Goal: Transaction & Acquisition: Purchase product/service

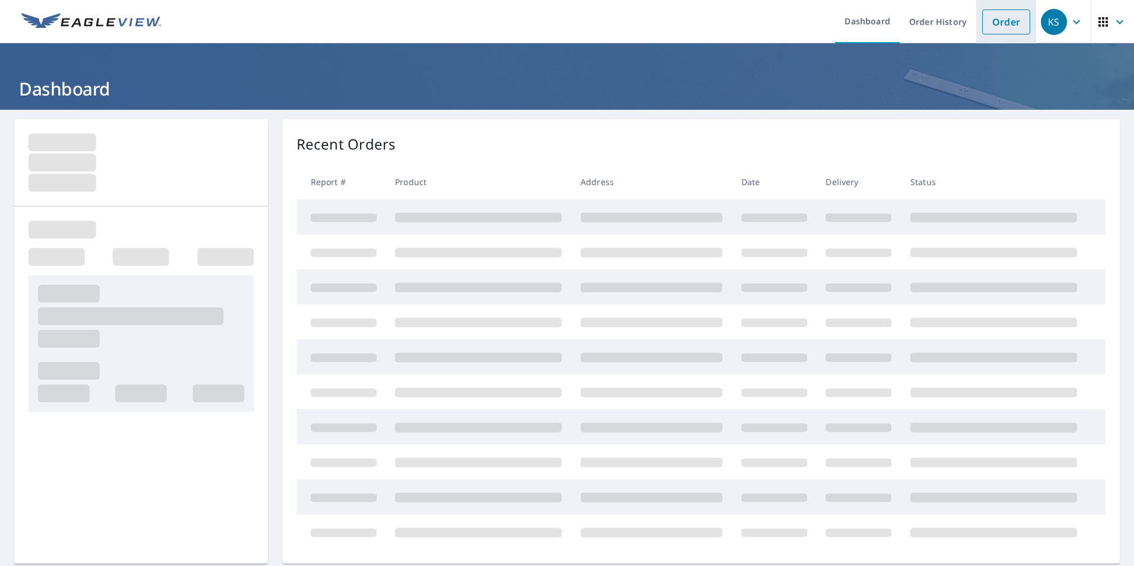
click at [995, 26] on link "Order" at bounding box center [1006, 21] width 48 height 25
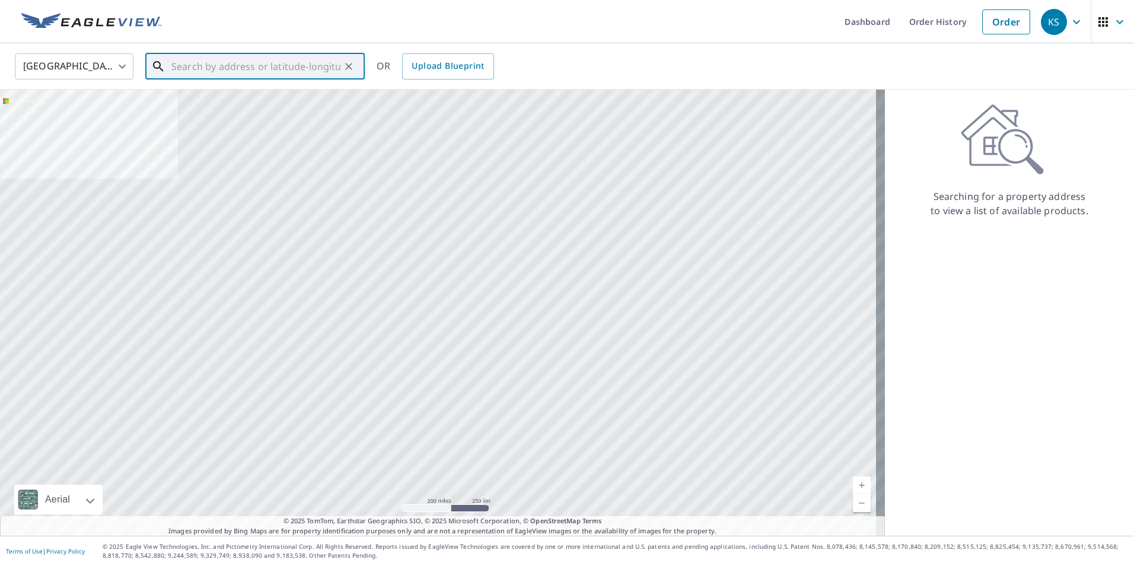
click at [314, 67] on input "text" at bounding box center [255, 66] width 169 height 33
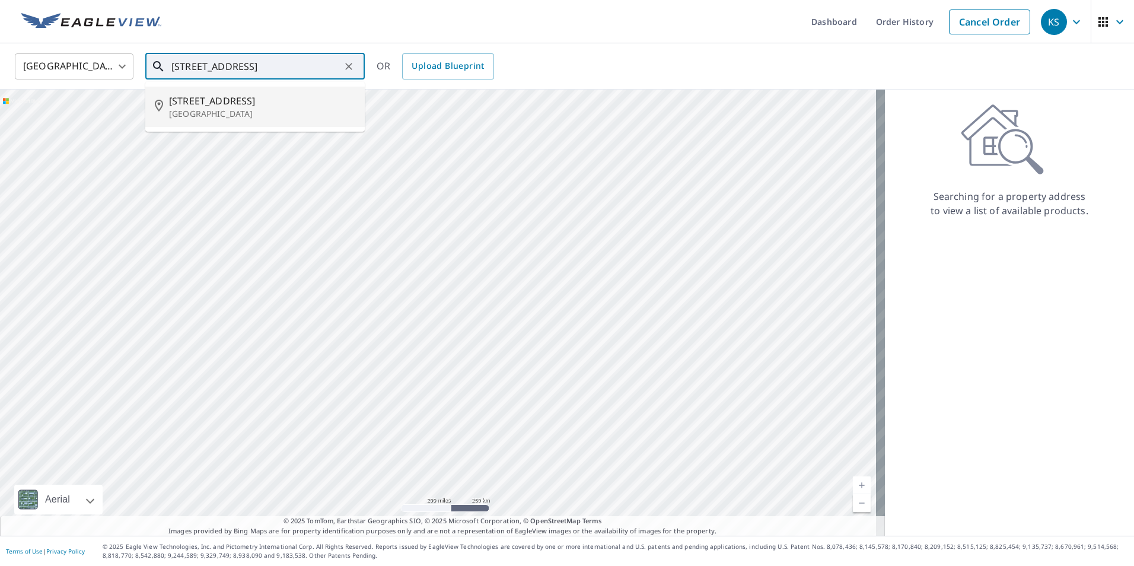
click at [208, 114] on p "[GEOGRAPHIC_DATA]" at bounding box center [262, 114] width 186 height 12
type input "[STREET_ADDRESS]"
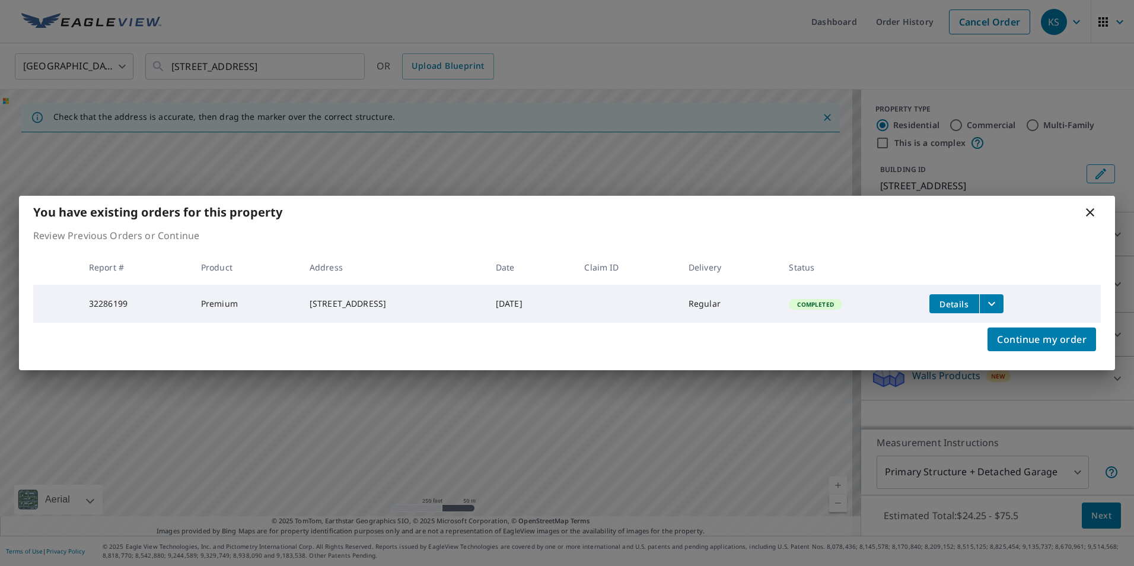
click at [1090, 211] on icon at bounding box center [1090, 212] width 8 height 8
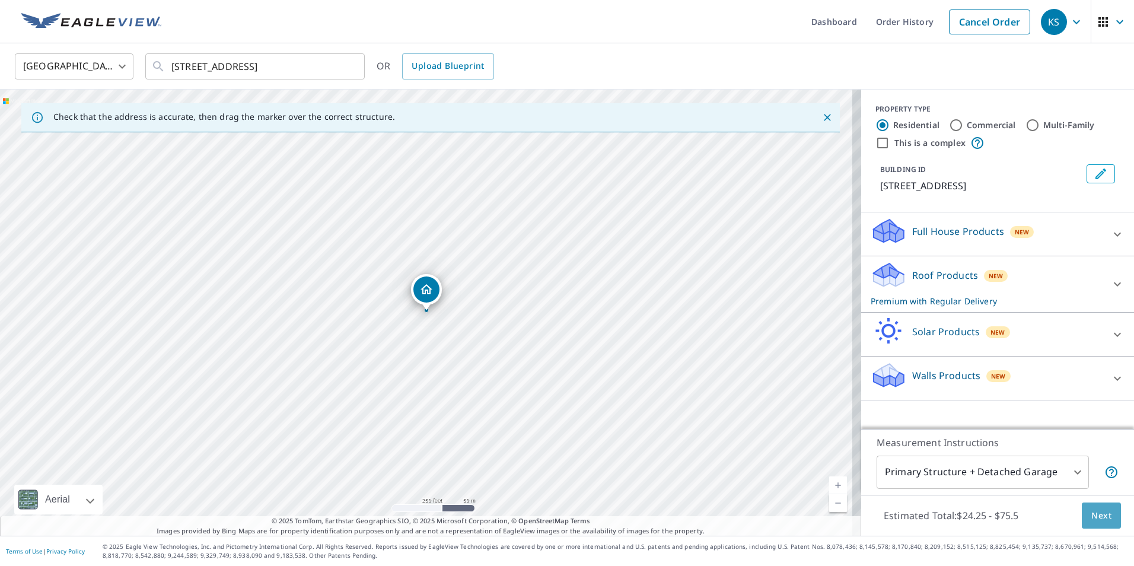
click at [1099, 517] on span "Next" at bounding box center [1101, 515] width 20 height 15
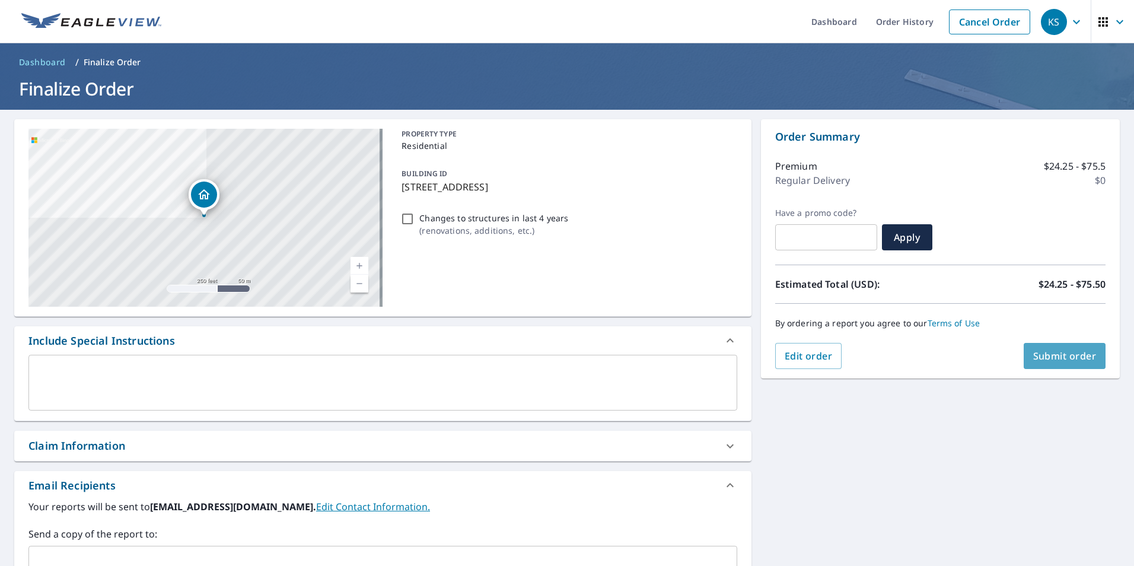
click at [1078, 360] on span "Submit order" at bounding box center [1064, 355] width 63 height 13
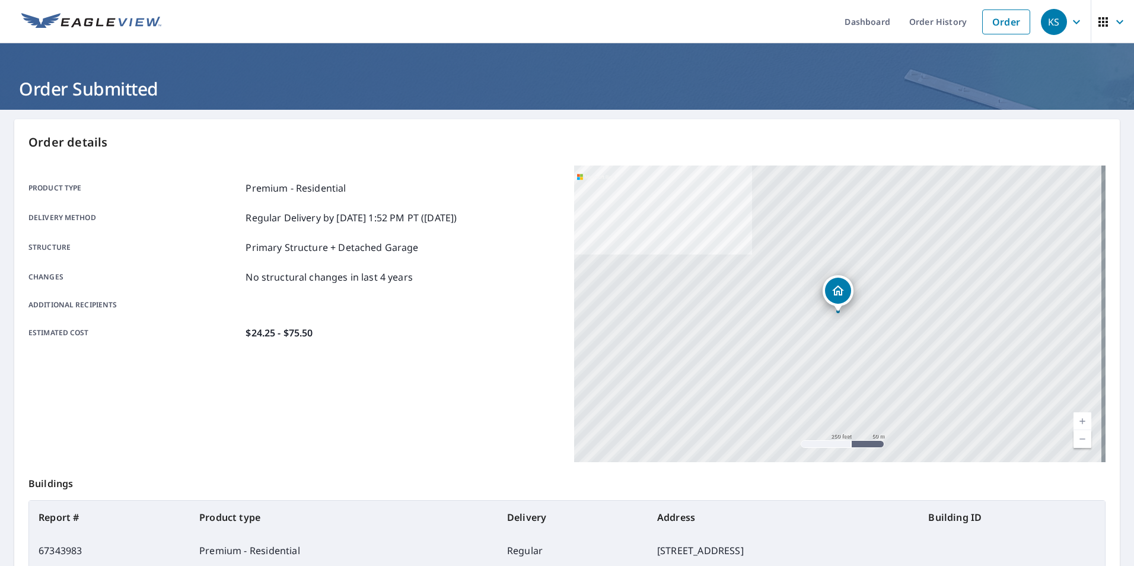
drag, startPoint x: 992, startPoint y: 30, endPoint x: 734, endPoint y: 23, distance: 257.5
click at [992, 30] on link "Order" at bounding box center [1006, 21] width 48 height 25
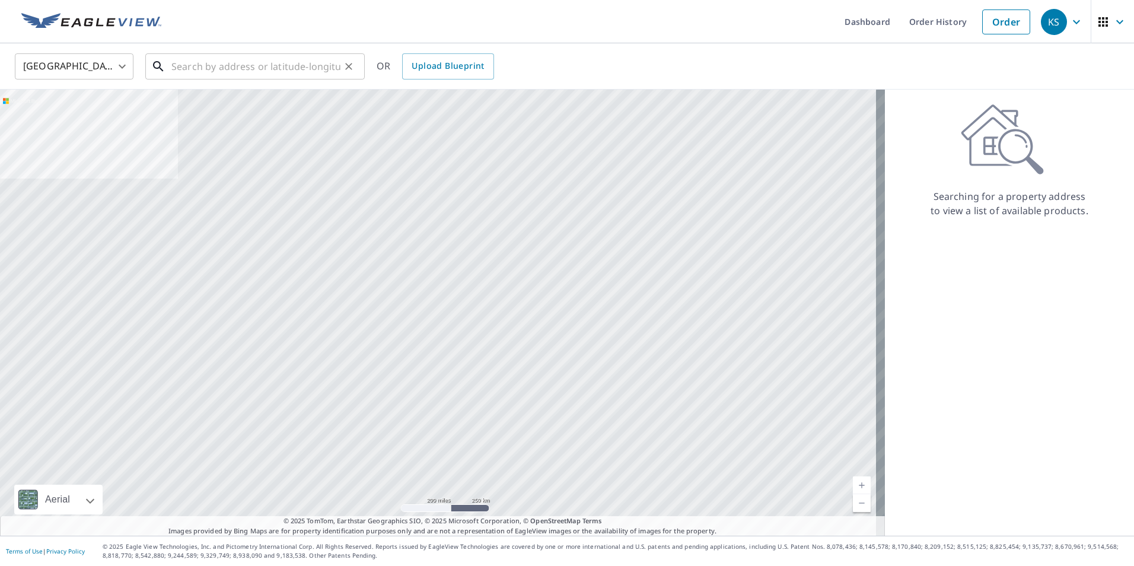
click at [307, 68] on input "text" at bounding box center [255, 66] width 169 height 33
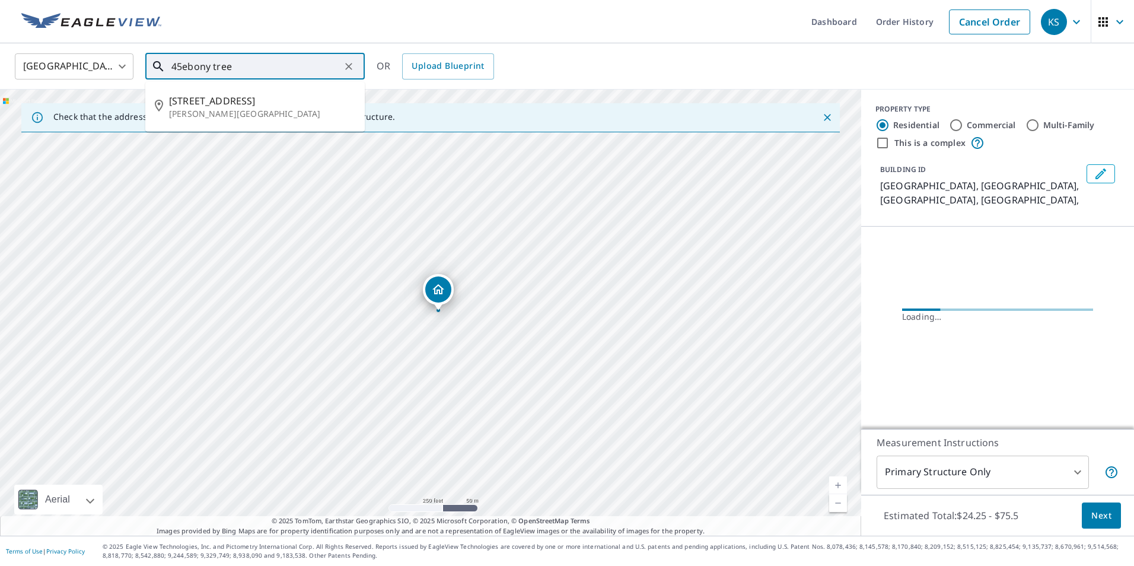
click at [307, 67] on input "45ebony tree" at bounding box center [255, 66] width 169 height 33
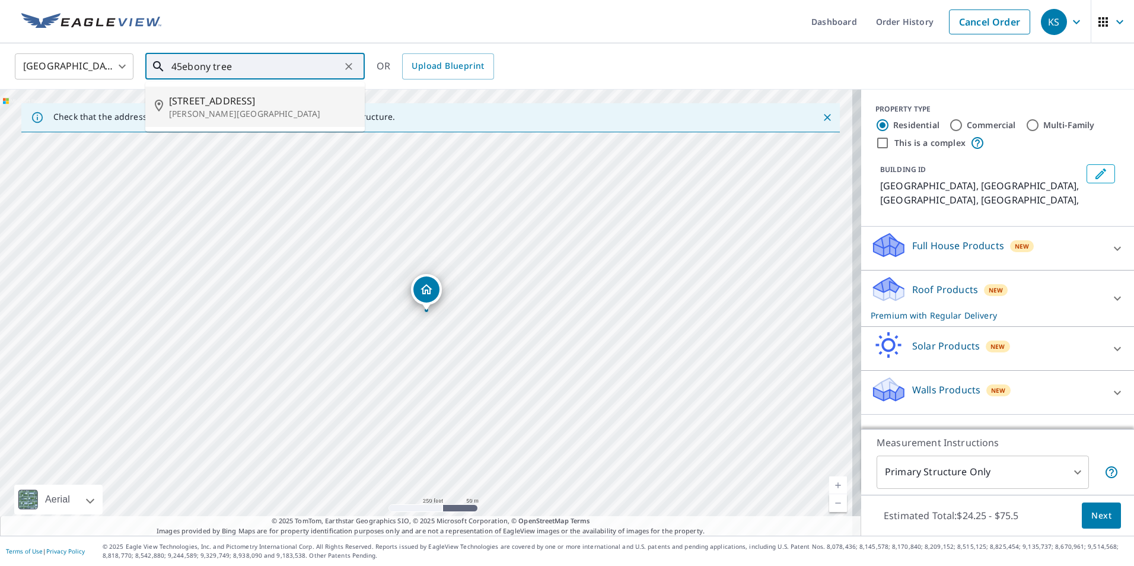
click at [212, 97] on span "[STREET_ADDRESS]" at bounding box center [262, 101] width 186 height 14
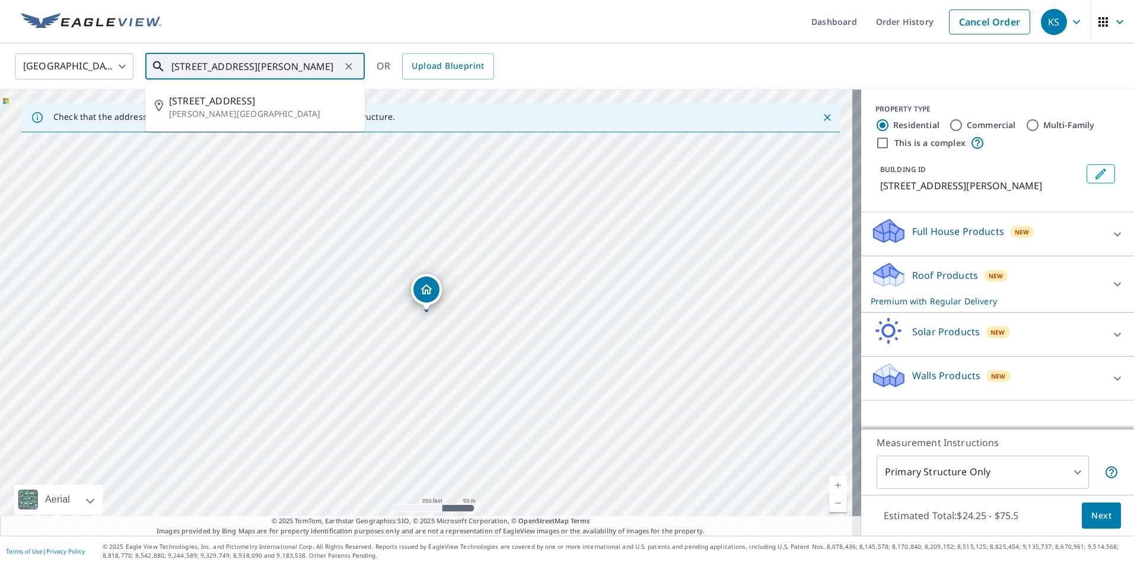
click at [180, 63] on input "[STREET_ADDRESS][PERSON_NAME]" at bounding box center [255, 66] width 169 height 33
click at [221, 112] on p "[PERSON_NAME][GEOGRAPHIC_DATA]" at bounding box center [262, 114] width 186 height 12
type input "[STREET_ADDRESS][PERSON_NAME]"
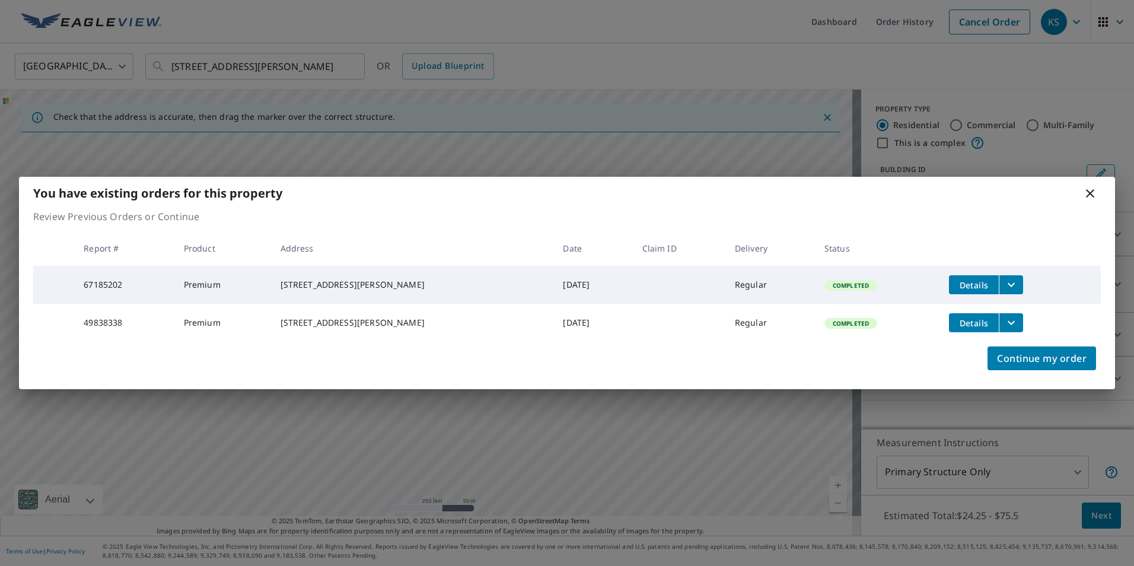
click at [1004, 278] on icon "filesDropdownBtn-67185202" at bounding box center [1011, 285] width 14 height 14
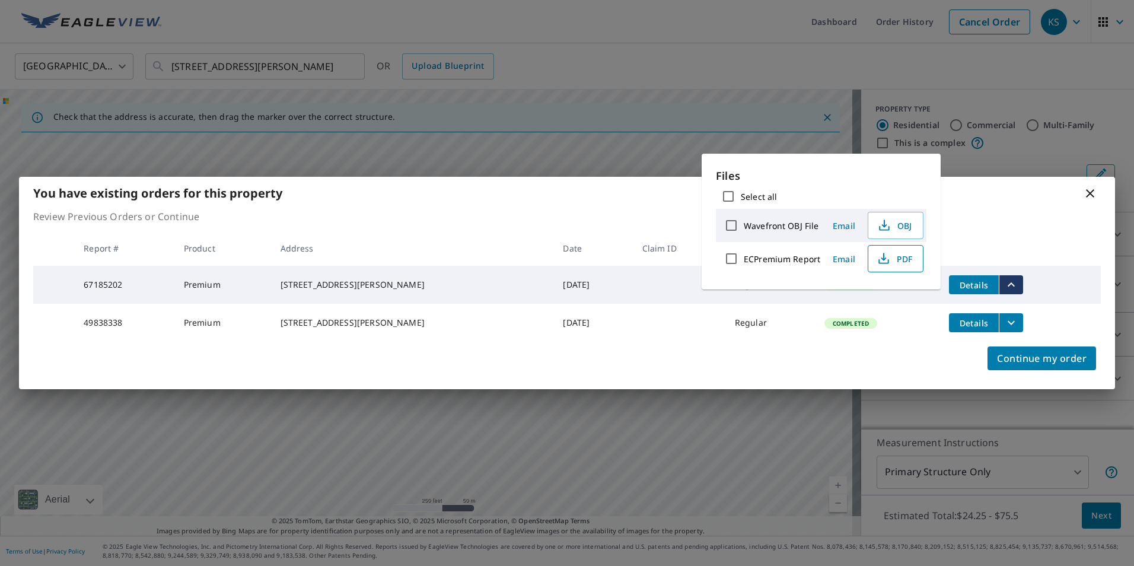
click at [912, 259] on span "PDF" at bounding box center [894, 258] width 38 height 14
